Goal: Information Seeking & Learning: Find specific fact

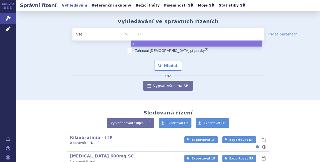
type input "scem"
type input "scembl"
type input "scemblix"
select select "scemblix"
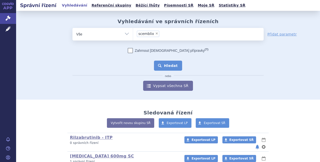
click at [162, 63] on button "Hledat" at bounding box center [168, 66] width 28 height 10
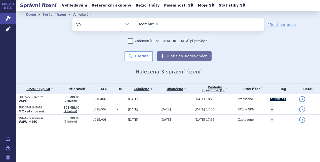
click at [172, 100] on td "-" at bounding box center [175, 99] width 34 height 10
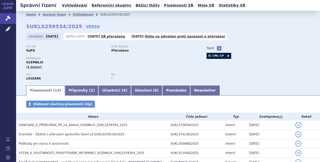
click at [216, 80] on div "Typ SŘ: VaPÚ Stav řízení: Přerušeno Přípravky: SCEMBLIX (2 balení) ATC: L01EA06…" at bounding box center [168, 64] width 284 height 39
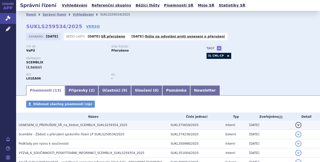
click at [147, 124] on h3 "USNESENÍ_O_PŘERUŠENÍ_SŘ_na_žádost_SCEMBLIX_SUKLS259354_2025" at bounding box center [93, 124] width 149 height 5
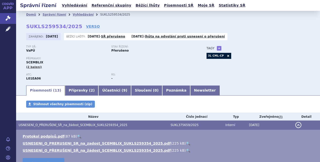
click at [186, 144] on link "🔍" at bounding box center [188, 143] width 4 height 4
